Goal: Navigation & Orientation: Find specific page/section

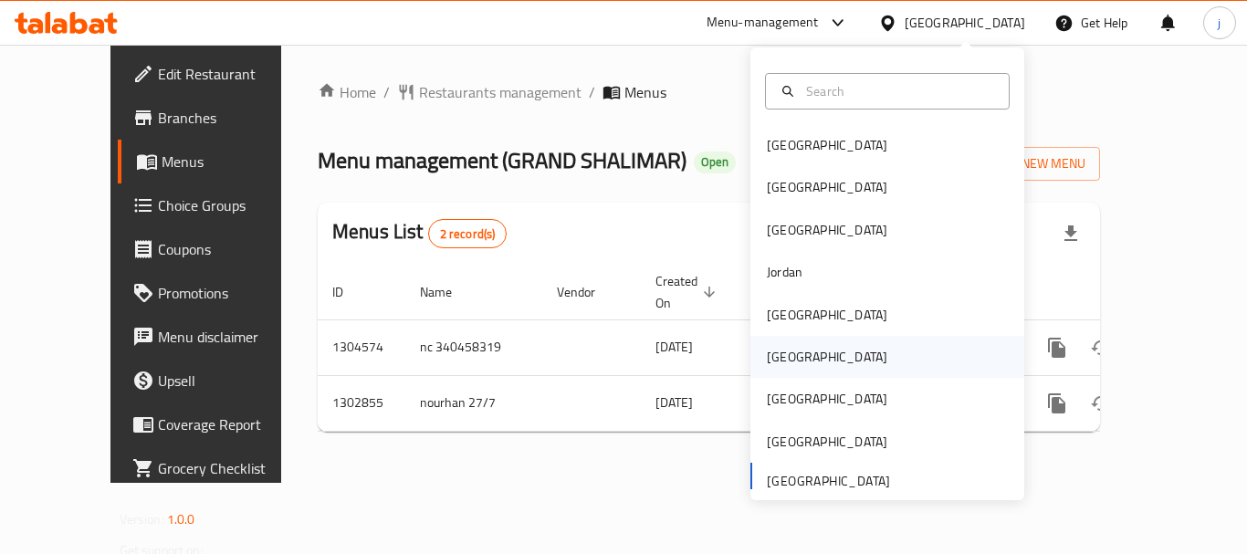
click at [770, 353] on div "[GEOGRAPHIC_DATA]" at bounding box center [827, 357] width 121 height 20
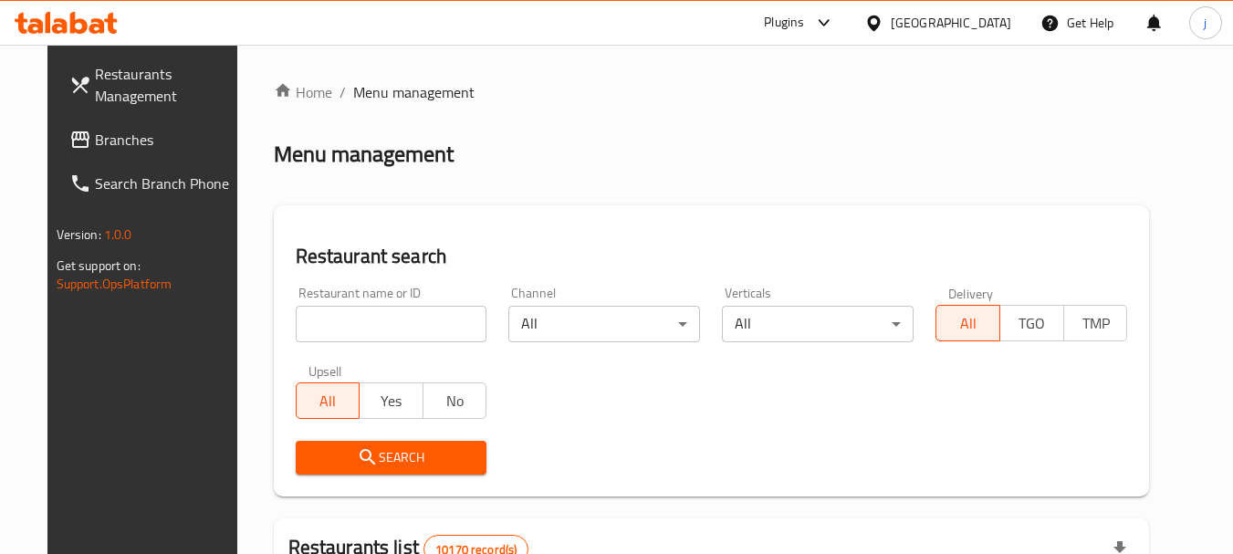
drag, startPoint x: 68, startPoint y: 138, endPoint x: 55, endPoint y: 139, distance: 13.7
click at [95, 138] on span "Branches" at bounding box center [167, 140] width 144 height 22
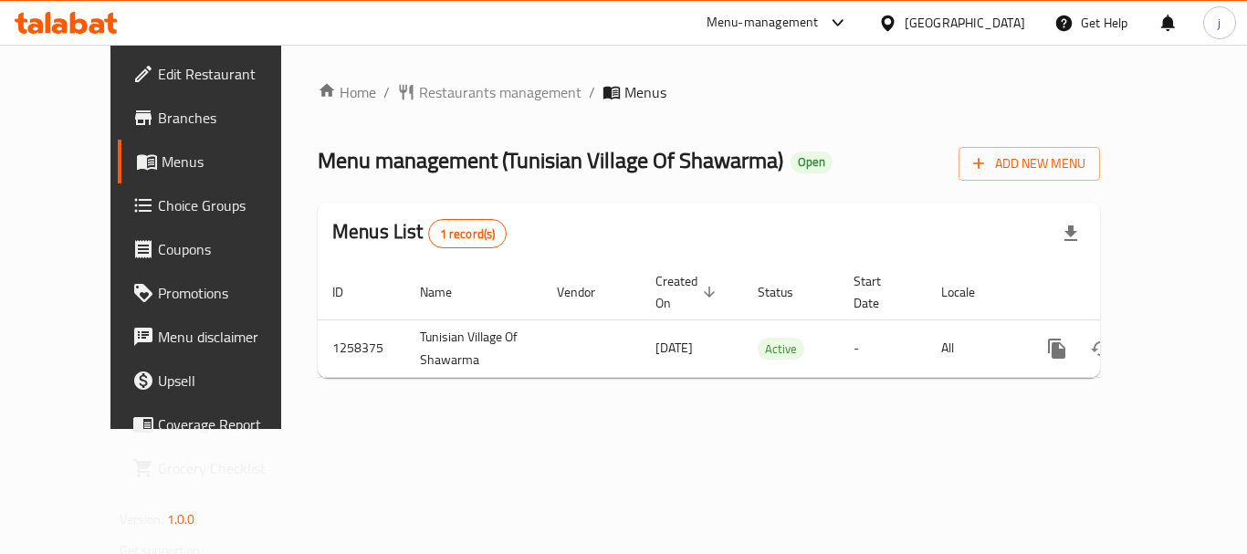
click at [894, 24] on icon at bounding box center [887, 23] width 13 height 16
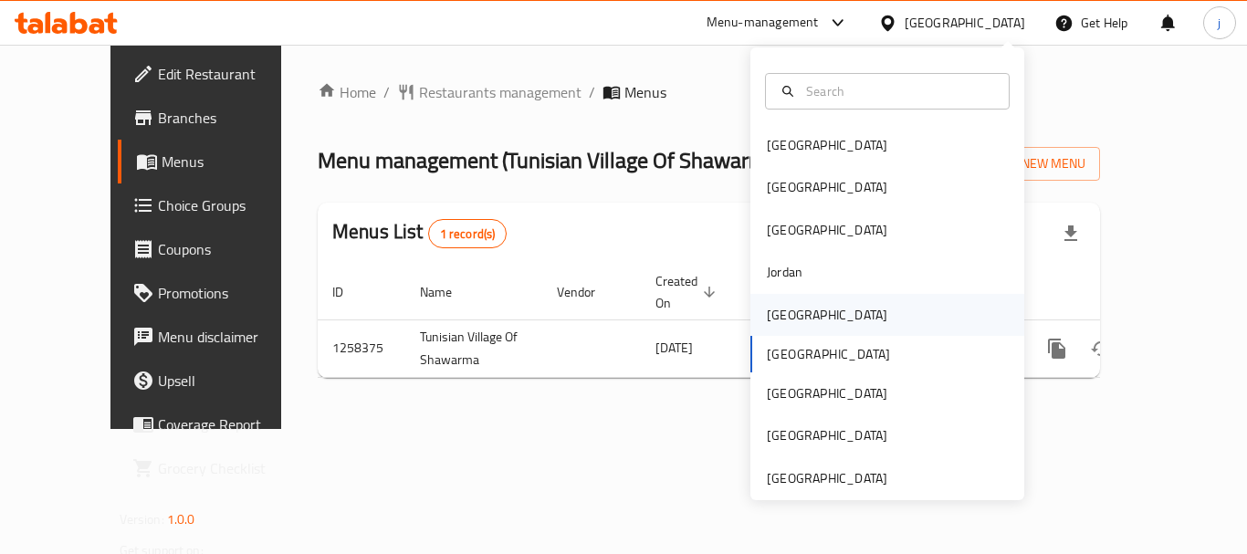
click at [781, 305] on div "Kuwait" at bounding box center [827, 315] width 121 height 20
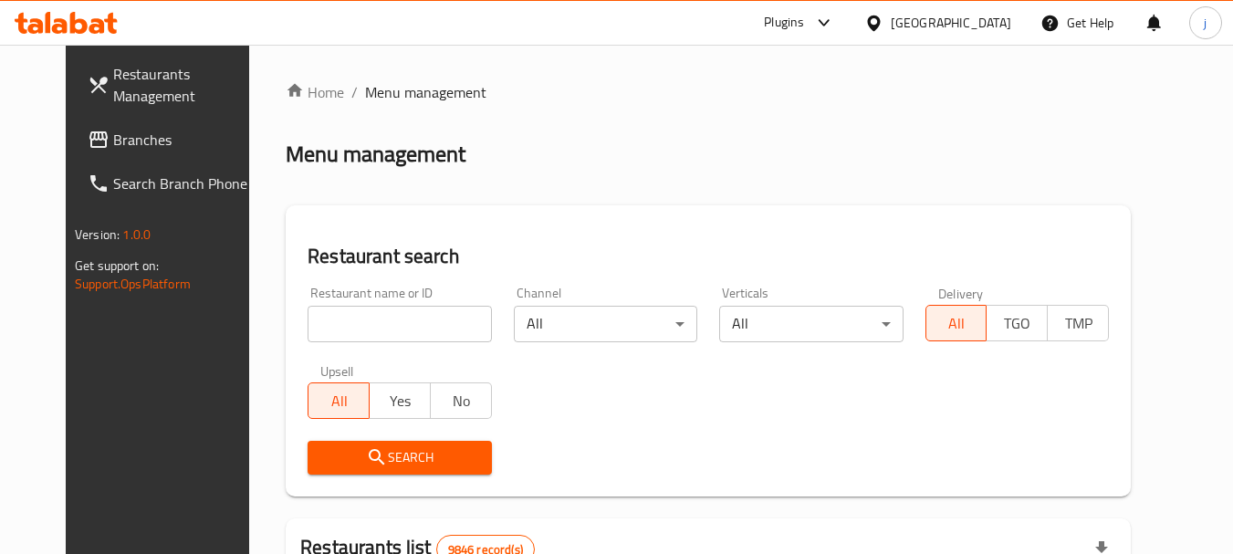
click at [158, 144] on span "Branches" at bounding box center [185, 140] width 144 height 22
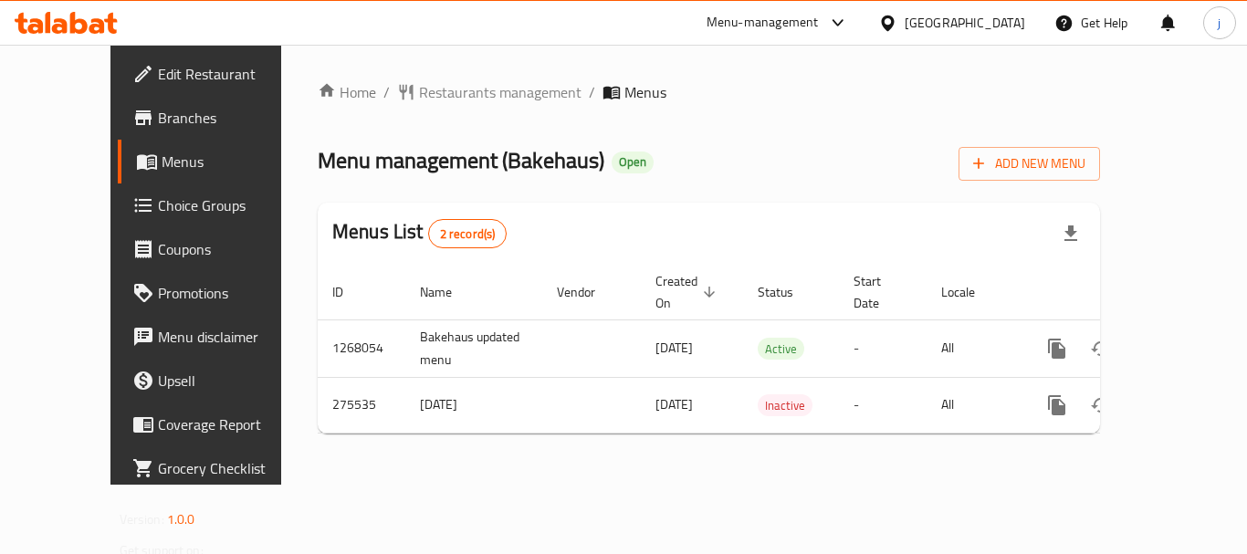
click at [894, 24] on icon at bounding box center [887, 23] width 13 height 16
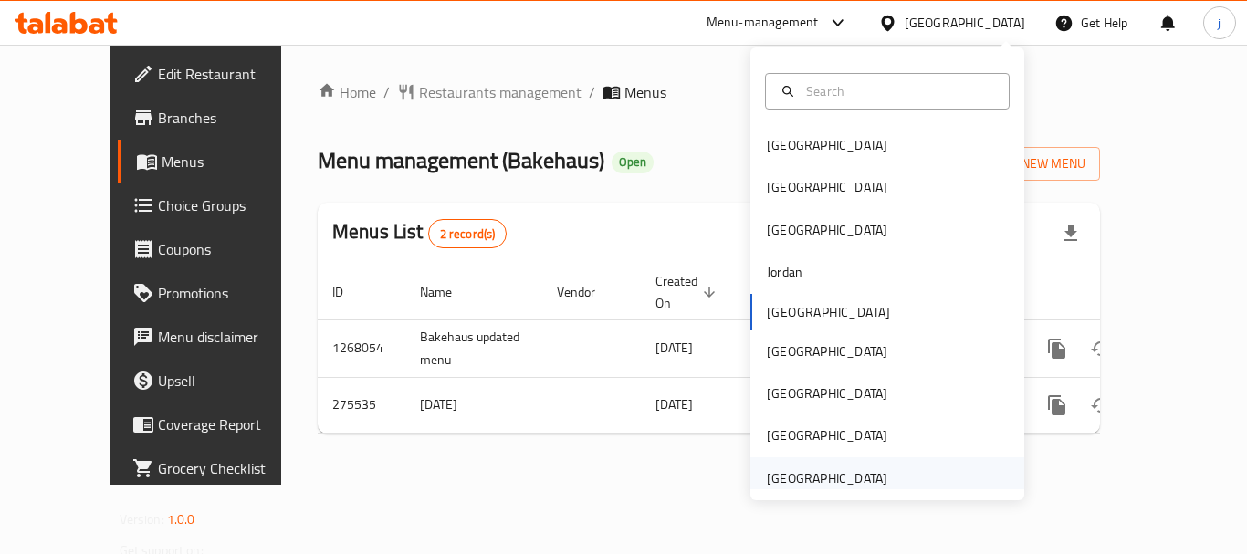
click at [840, 482] on div "[GEOGRAPHIC_DATA]" at bounding box center [827, 478] width 121 height 20
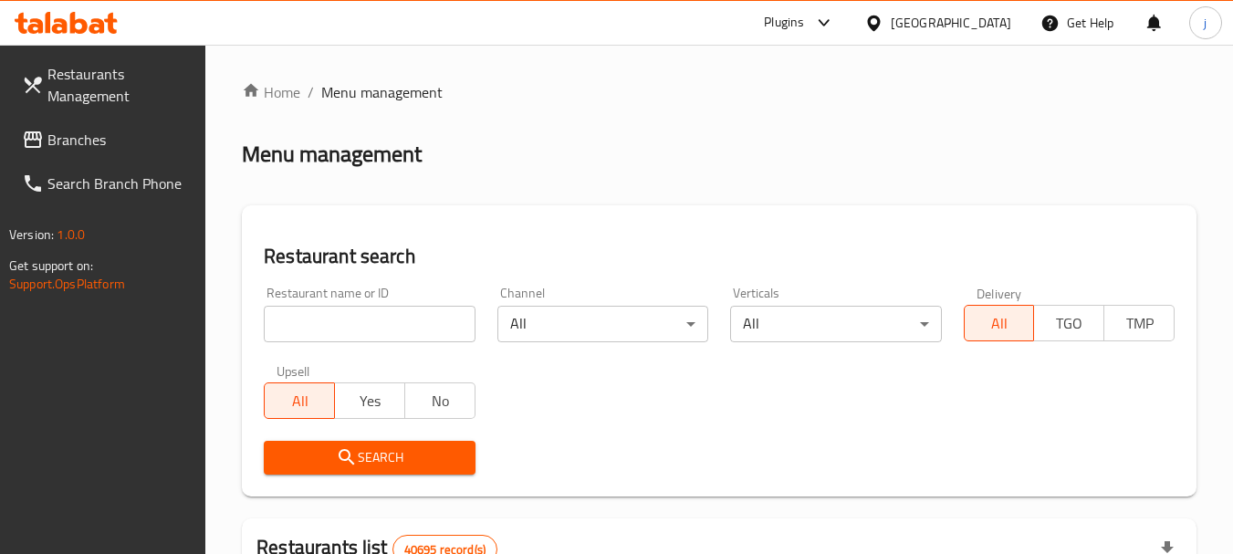
click at [95, 156] on link "Branches" at bounding box center [106, 140] width 199 height 44
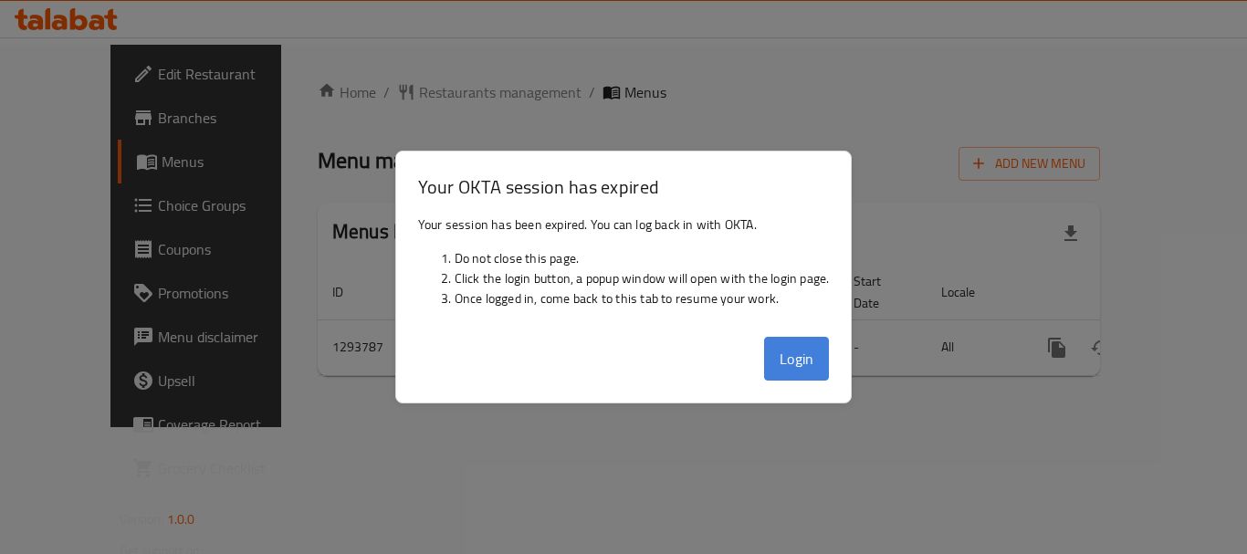
click at [788, 358] on button "Login" at bounding box center [797, 359] width 66 height 44
click at [787, 361] on button "Login" at bounding box center [797, 359] width 66 height 44
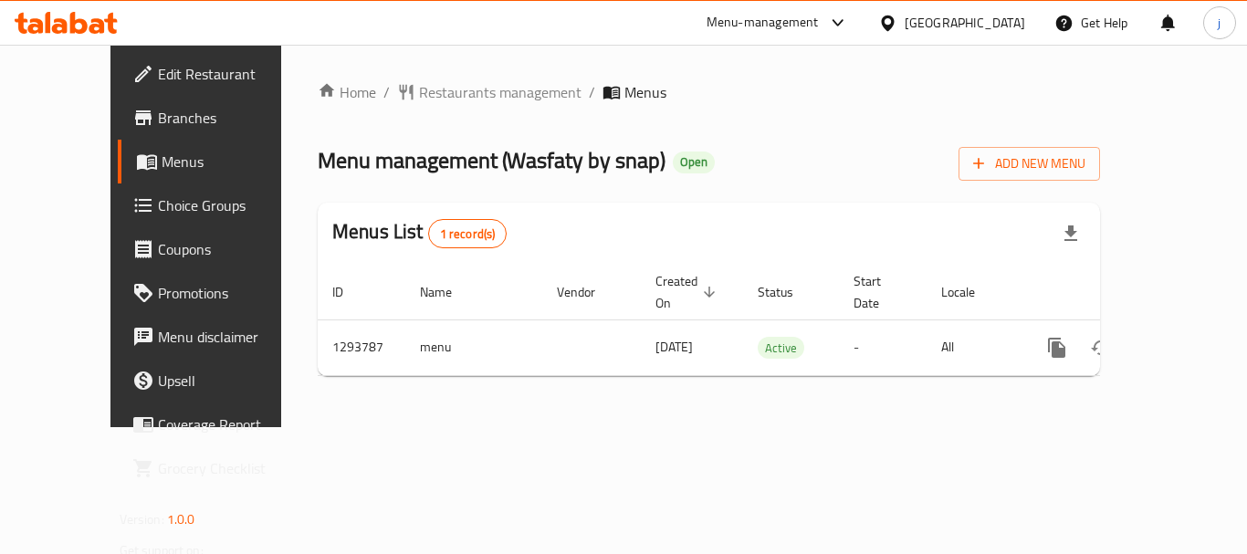
click at [951, 32] on div "[GEOGRAPHIC_DATA]" at bounding box center [965, 23] width 121 height 20
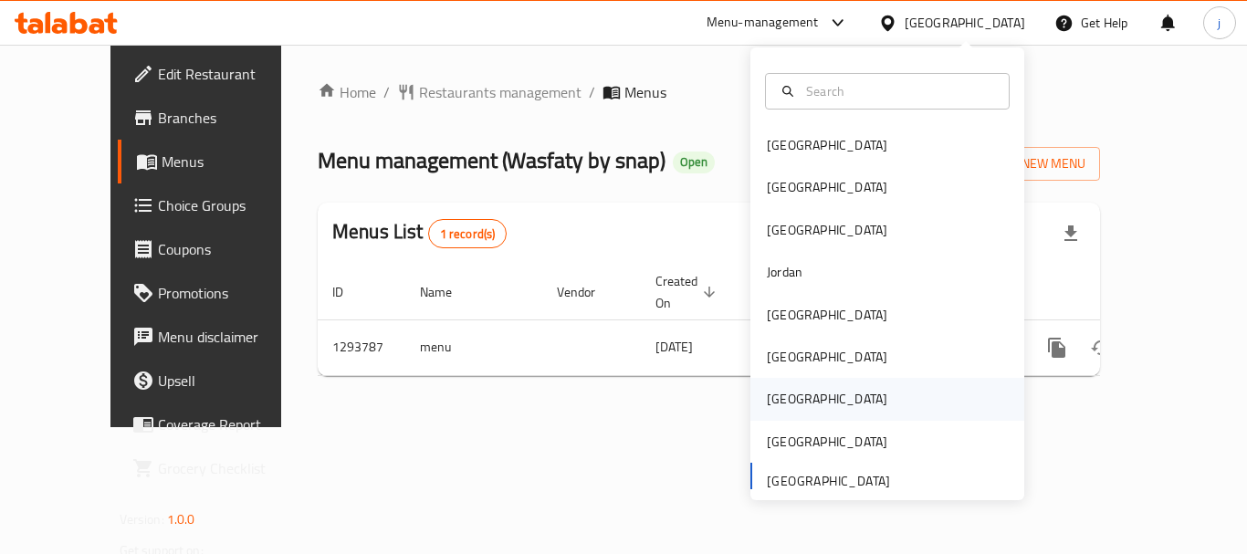
click at [776, 392] on div "[GEOGRAPHIC_DATA]" at bounding box center [827, 399] width 121 height 20
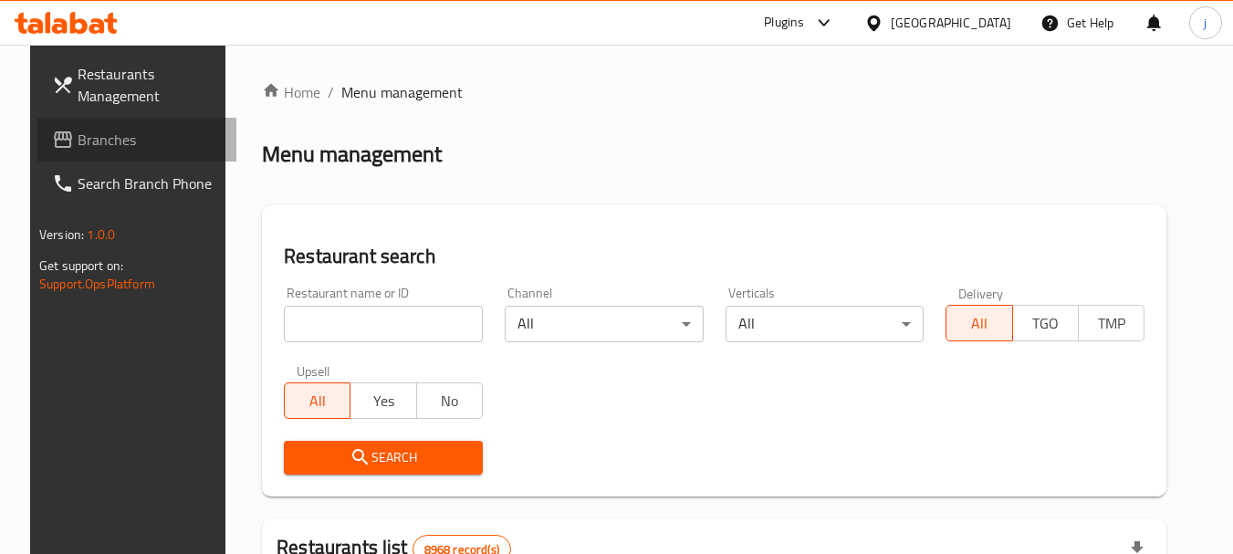
click at [78, 132] on span "Branches" at bounding box center [150, 140] width 144 height 22
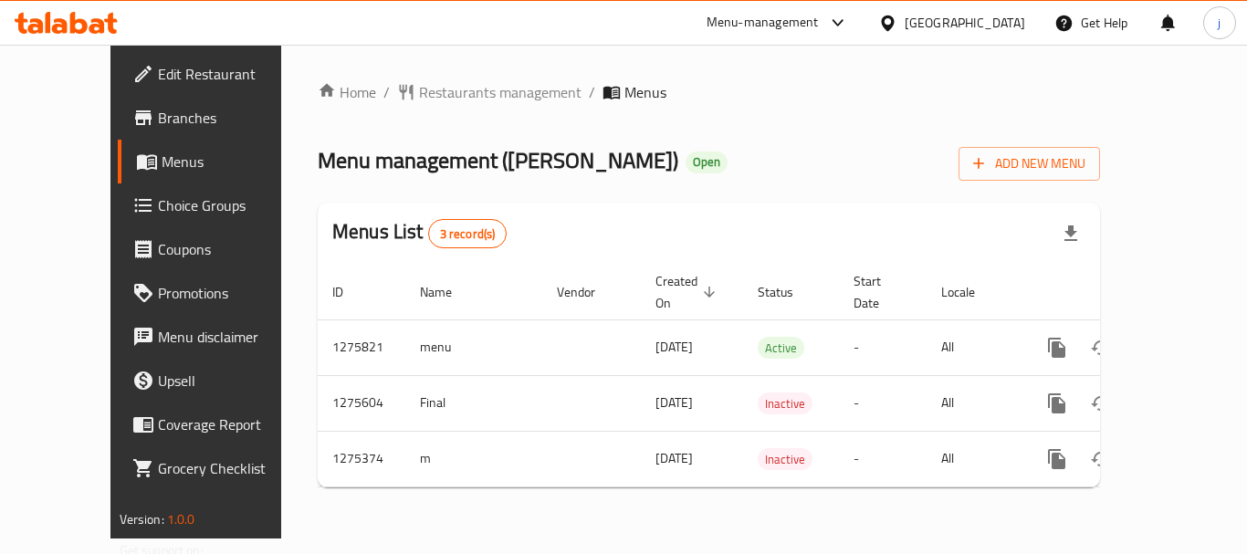
click at [897, 21] on icon at bounding box center [887, 23] width 19 height 19
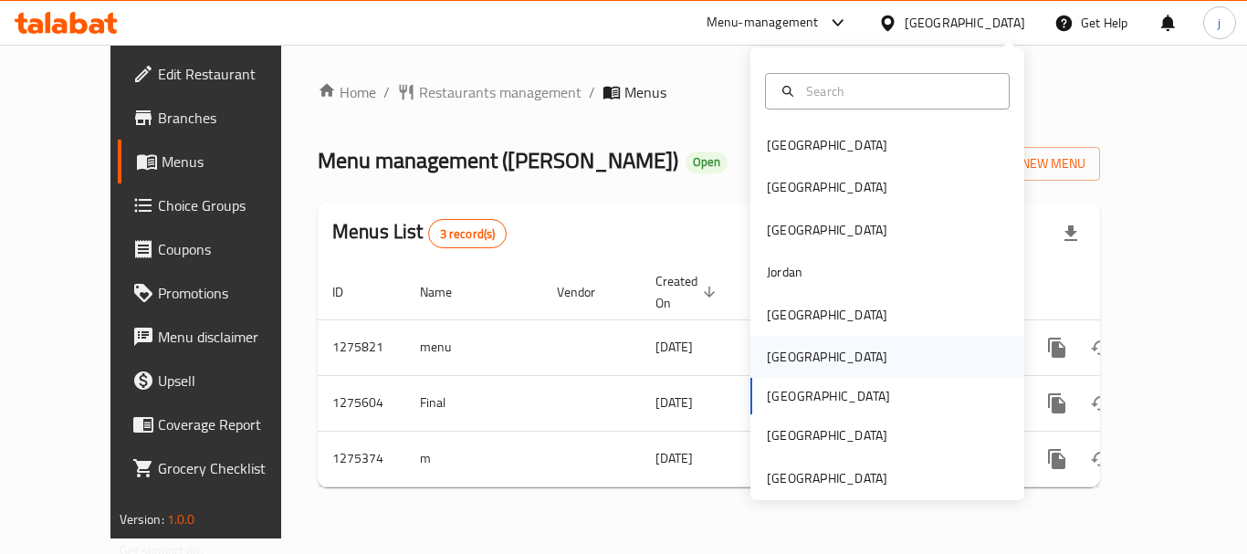
click at [780, 351] on div "[GEOGRAPHIC_DATA]" at bounding box center [827, 357] width 121 height 20
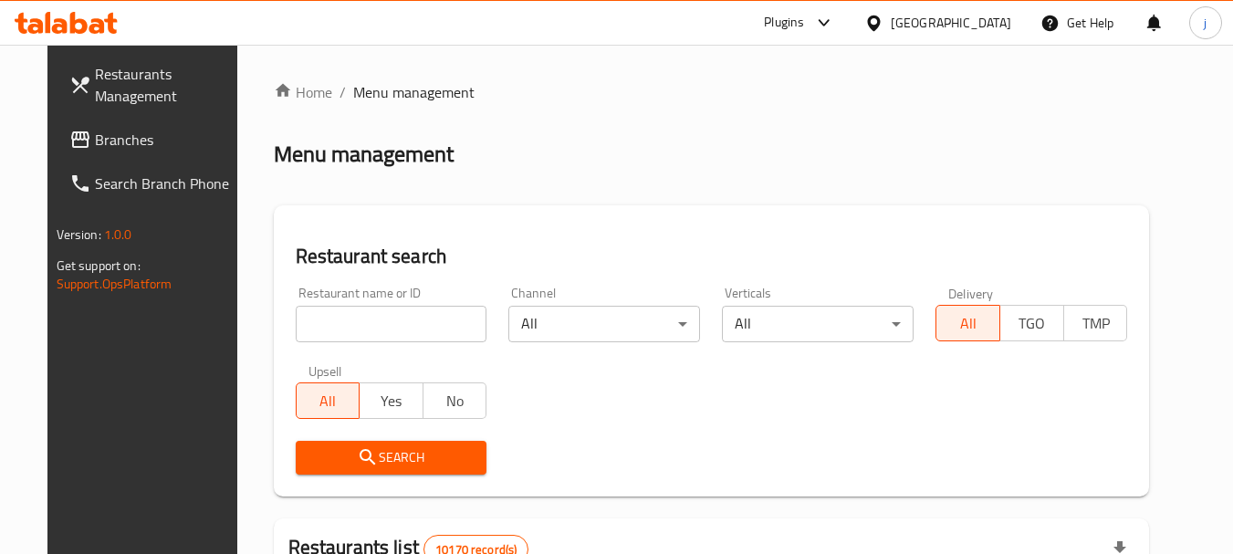
click at [95, 144] on span "Branches" at bounding box center [167, 140] width 144 height 22
